Goal: Use online tool/utility: Utilize a website feature to perform a specific function

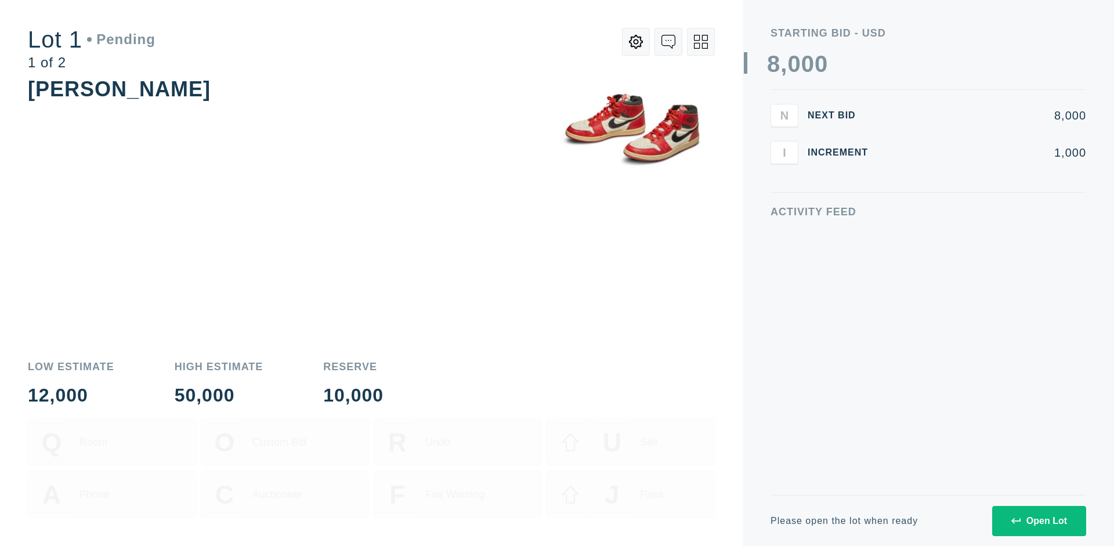
click at [1038, 520] on div "Open Lot" at bounding box center [1039, 521] width 56 height 10
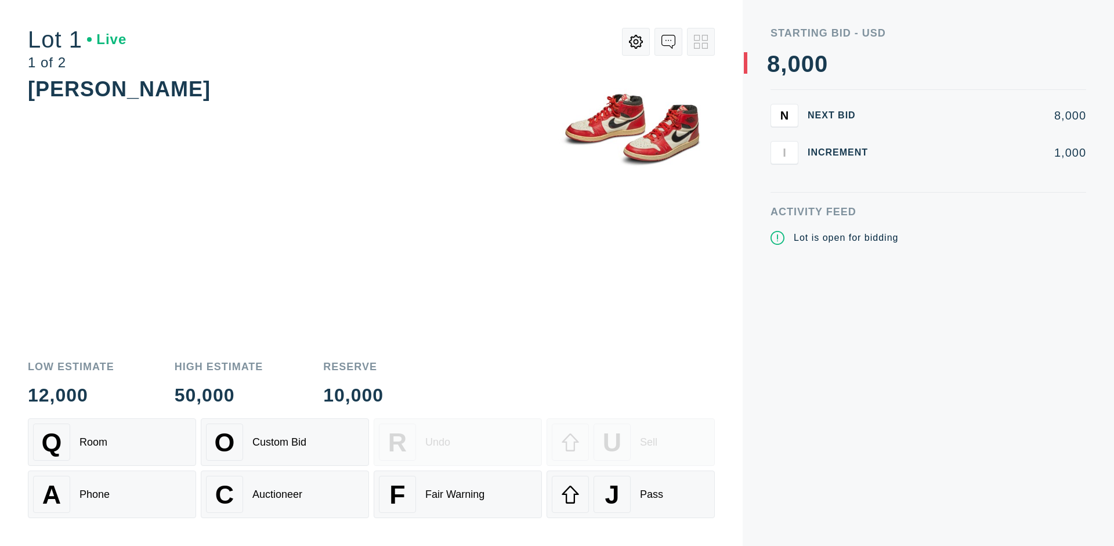
click at [112, 442] on div "Q Room" at bounding box center [112, 441] width 158 height 37
click at [630, 442] on div "U Sell" at bounding box center [631, 441] width 158 height 37
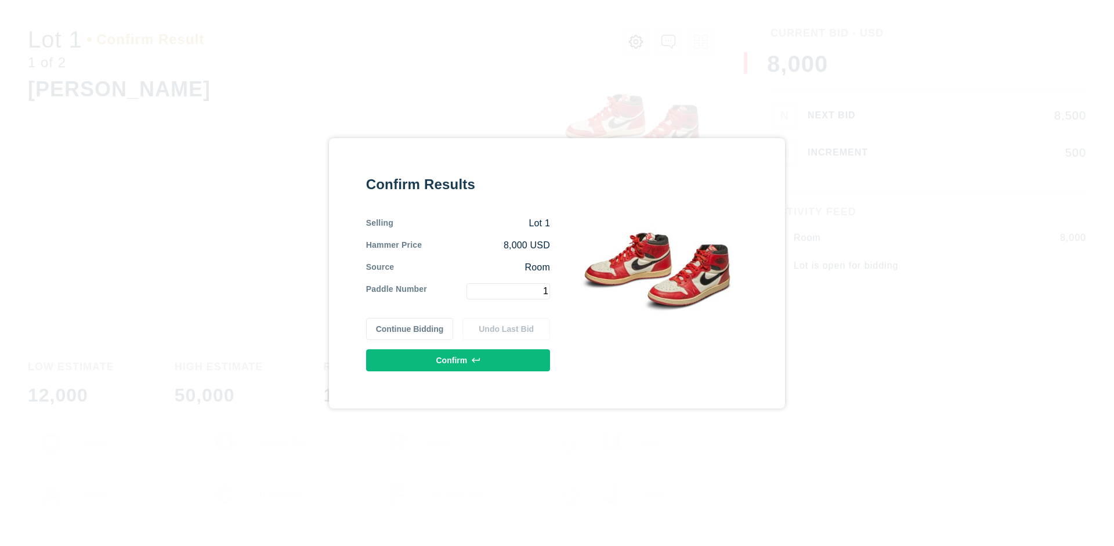
type input "1"
click at [458, 360] on button "Confirm" at bounding box center [458, 360] width 184 height 22
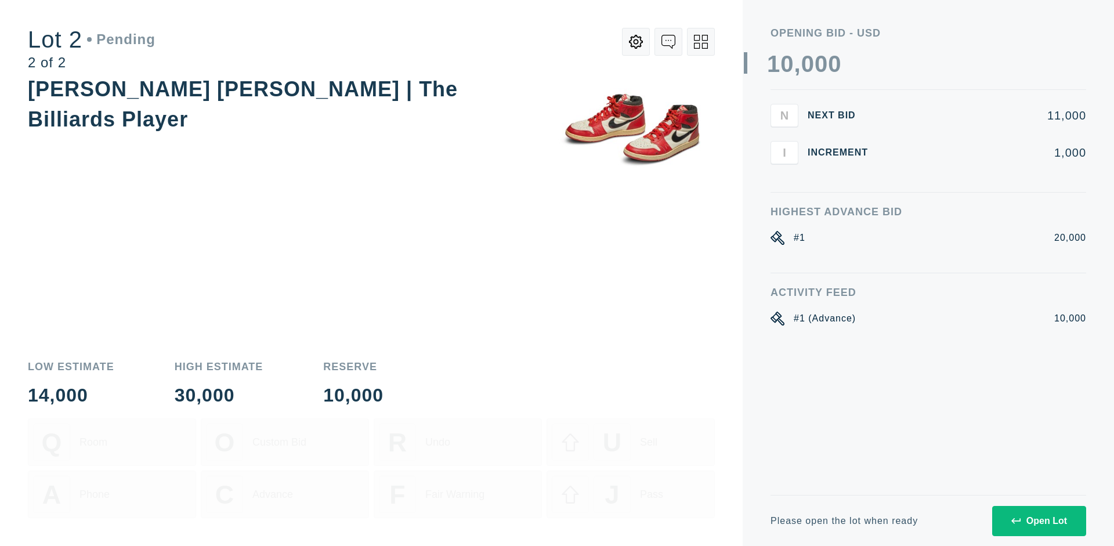
click at [1038, 520] on div "Open Lot" at bounding box center [1039, 521] width 56 height 10
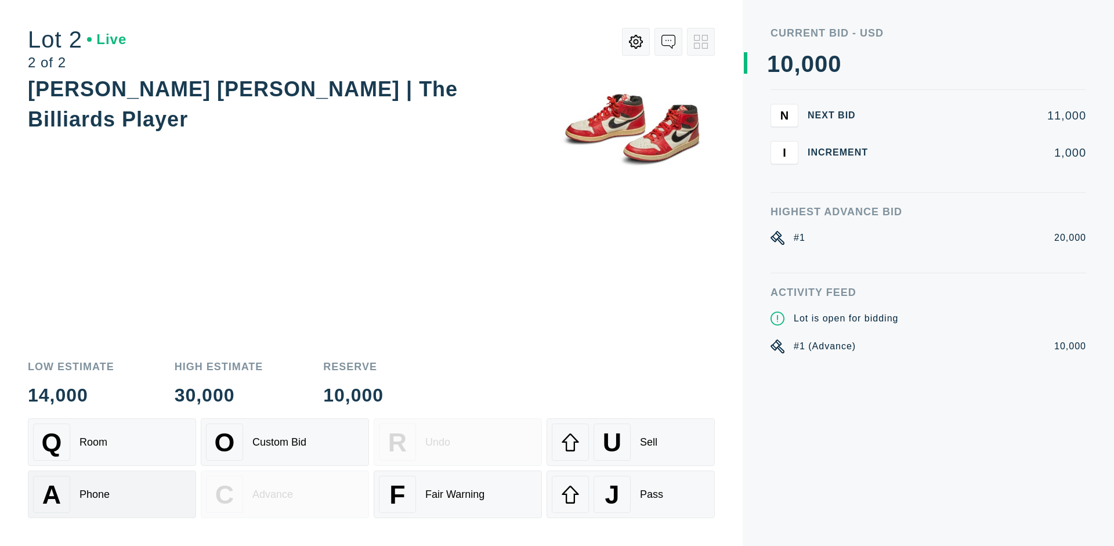
click at [112, 494] on div "A Phone" at bounding box center [112, 494] width 158 height 37
